Goal: Task Accomplishment & Management: Use online tool/utility

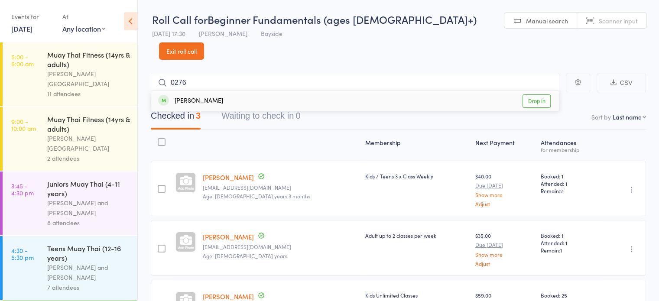
click at [599, 19] on span "Scanner input" at bounding box center [618, 20] width 39 height 9
type input "0"
type input "0275"
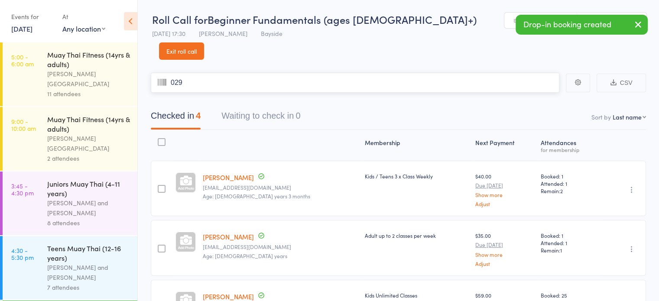
type input "0296"
type input "0276"
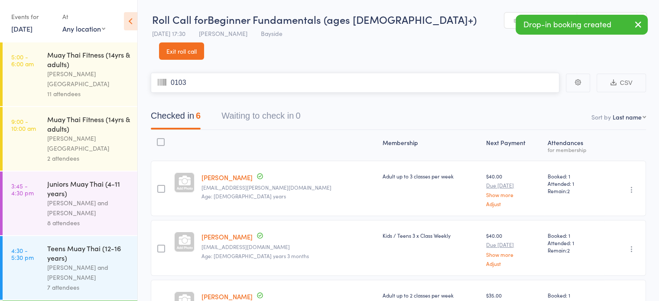
type input "0103"
click at [526, 22] on span "Manual search" at bounding box center [547, 20] width 42 height 9
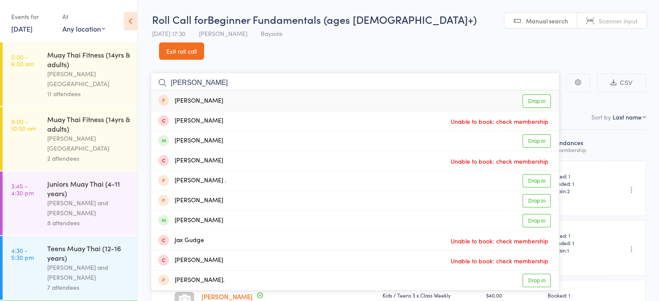
click at [401, 73] on input "[PERSON_NAME]" at bounding box center [355, 83] width 409 height 20
type input "j"
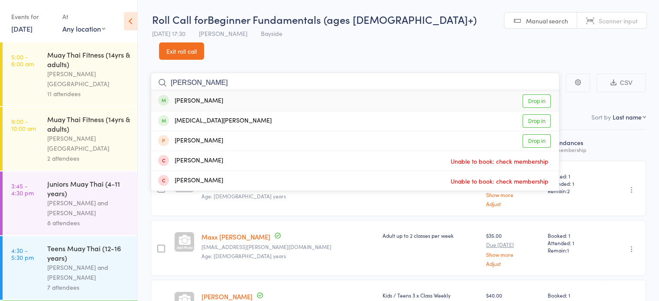
click at [401, 73] on input "[PERSON_NAME]" at bounding box center [355, 83] width 409 height 20
type input "[PERSON_NAME]"
click at [535, 94] on link "Drop in" at bounding box center [537, 100] width 28 height 13
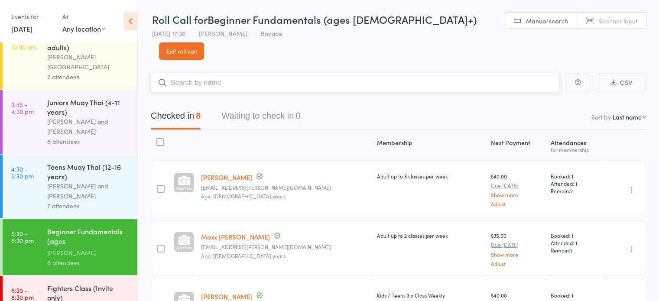
scroll to position [91, 0]
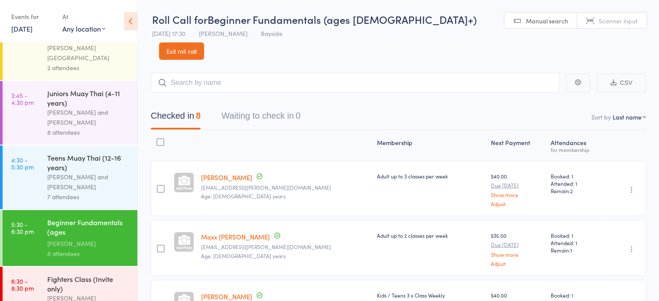
click at [577, 17] on link "Scanner input" at bounding box center [611, 21] width 69 height 16
type input "00270027"
